Goal: Task Accomplishment & Management: Use online tool/utility

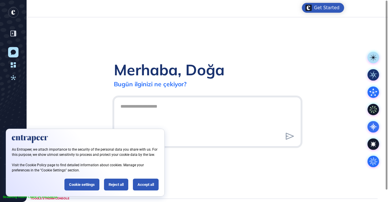
scroll to position [0, 0]
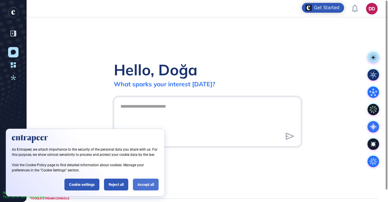
click at [146, 183] on div "Accept all" at bounding box center [146, 185] width 26 height 12
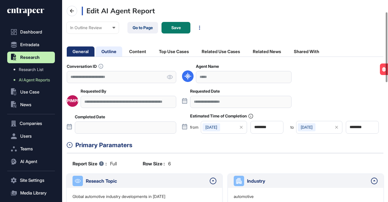
click at [123, 52] on li "Outline" at bounding box center [137, 51] width 29 height 10
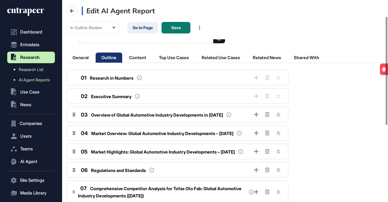
scroll to position [30, 0]
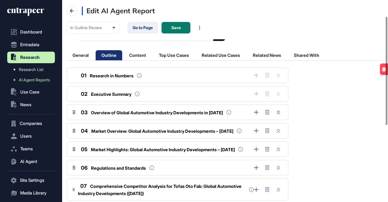
click at [279, 113] on icon at bounding box center [278, 113] width 3 height 4
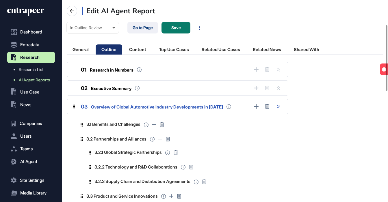
scroll to position [13, 0]
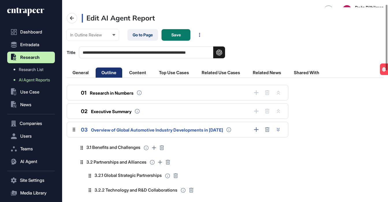
click at [278, 130] on icon at bounding box center [278, 130] width 3 height 4
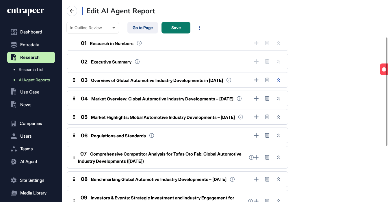
scroll to position [69, 0]
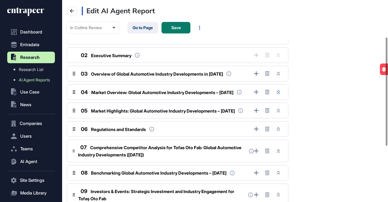
click at [279, 94] on icon at bounding box center [278, 92] width 3 height 4
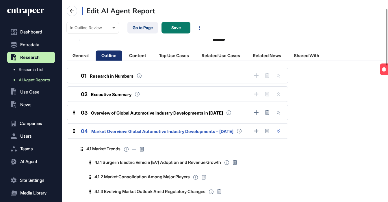
scroll to position [28, 0]
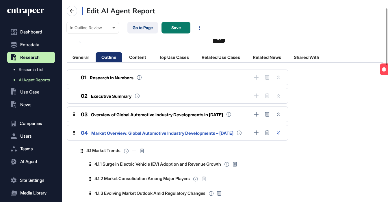
click at [278, 134] on icon at bounding box center [278, 133] width 3 height 4
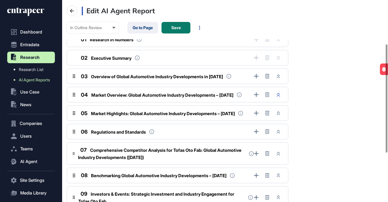
scroll to position [82, 0]
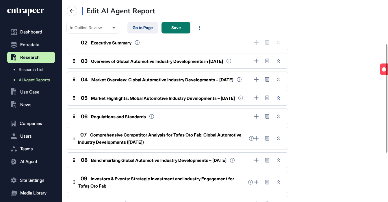
click at [278, 100] on icon at bounding box center [278, 98] width 3 height 4
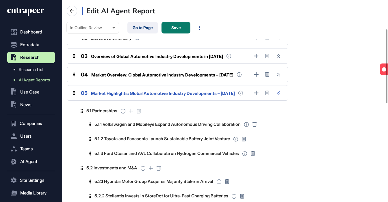
scroll to position [80, 0]
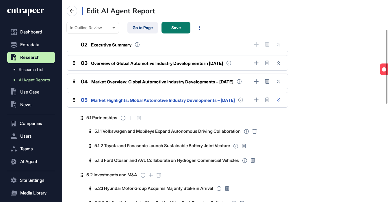
click at [278, 104] on button at bounding box center [278, 100] width 8 height 8
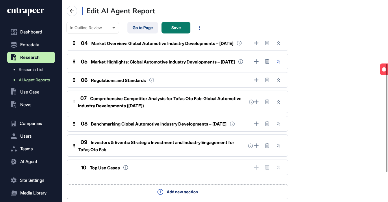
scroll to position [145, 0]
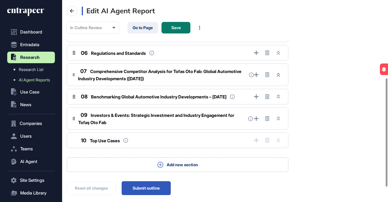
click at [278, 77] on icon at bounding box center [278, 75] width 3 height 4
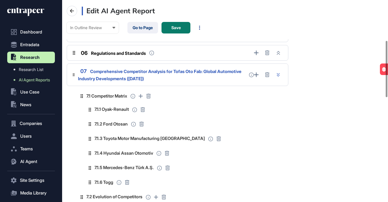
click at [278, 77] on icon at bounding box center [278, 74] width 3 height 3
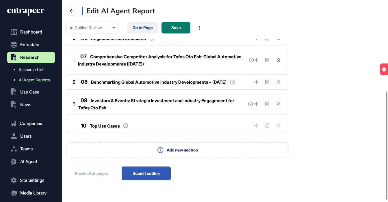
scroll to position [173, 0]
click at [154, 173] on button "Submit outline" at bounding box center [146, 174] width 49 height 14
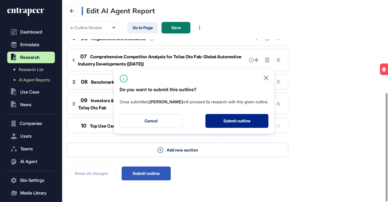
click at [230, 122] on button "Submit outline" at bounding box center [236, 121] width 63 height 14
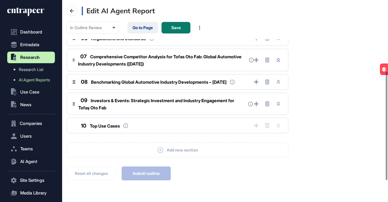
scroll to position [0, 0]
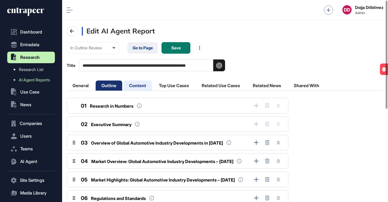
click at [153, 85] on li "Content" at bounding box center [174, 86] width 42 height 10
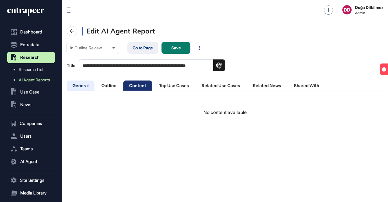
click at [96, 87] on li "General" at bounding box center [109, 86] width 27 height 10
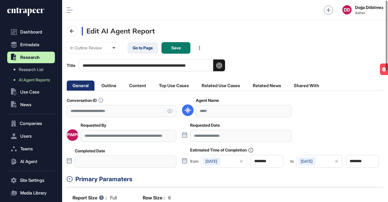
scroll to position [202, 326]
click at [123, 86] on li "Outline" at bounding box center [137, 86] width 29 height 10
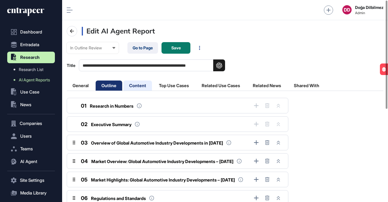
click at [153, 85] on li "Content" at bounding box center [174, 86] width 42 height 10
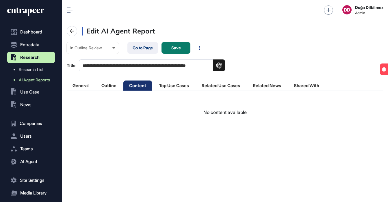
scroll to position [199, 326]
click at [123, 87] on li "Outline" at bounding box center [137, 86] width 29 height 10
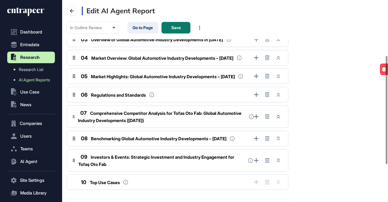
scroll to position [173, 0]
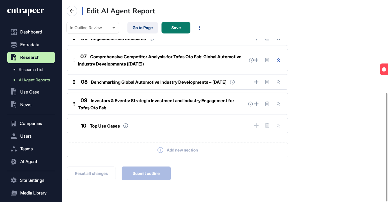
click at [161, 174] on div "Reset all changes Submit outline" at bounding box center [177, 174] width 221 height 14
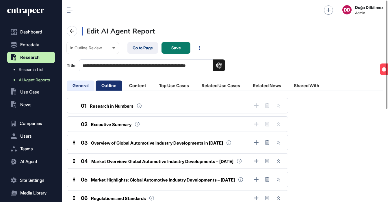
click at [96, 84] on li "General" at bounding box center [109, 86] width 27 height 10
